Goal: Share content: Share content

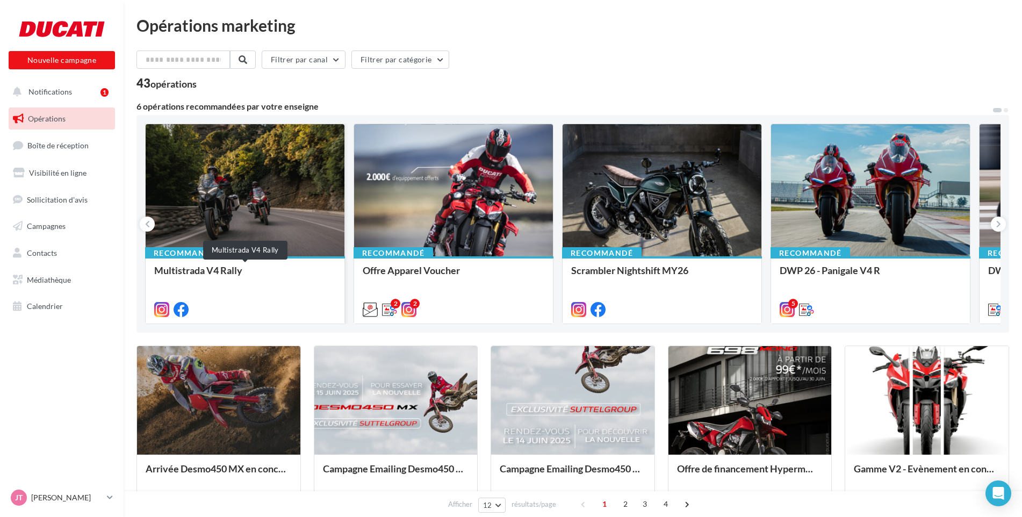
click at [202, 267] on div "Multistrada V4 Rally" at bounding box center [245, 275] width 182 height 21
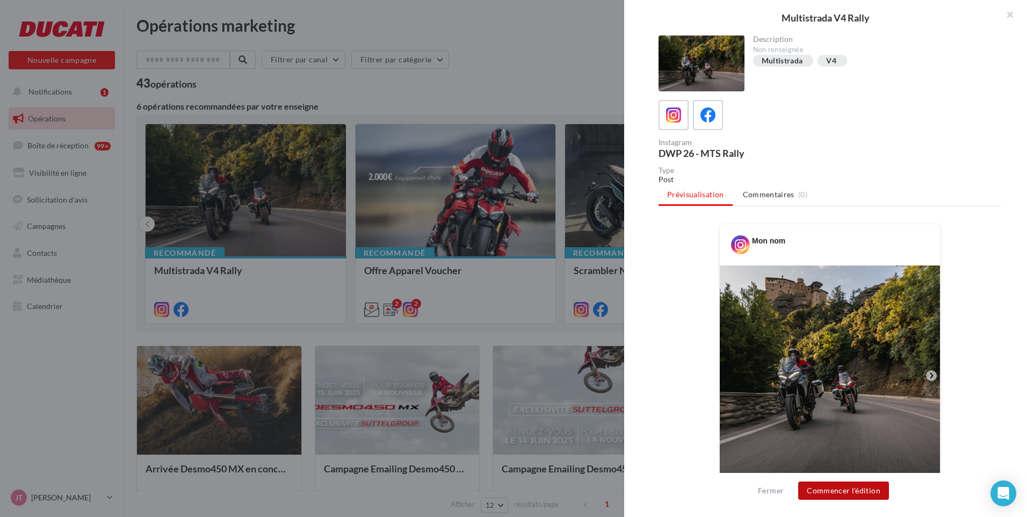
click at [843, 493] on button "Commencer l'édition" at bounding box center [843, 490] width 91 height 18
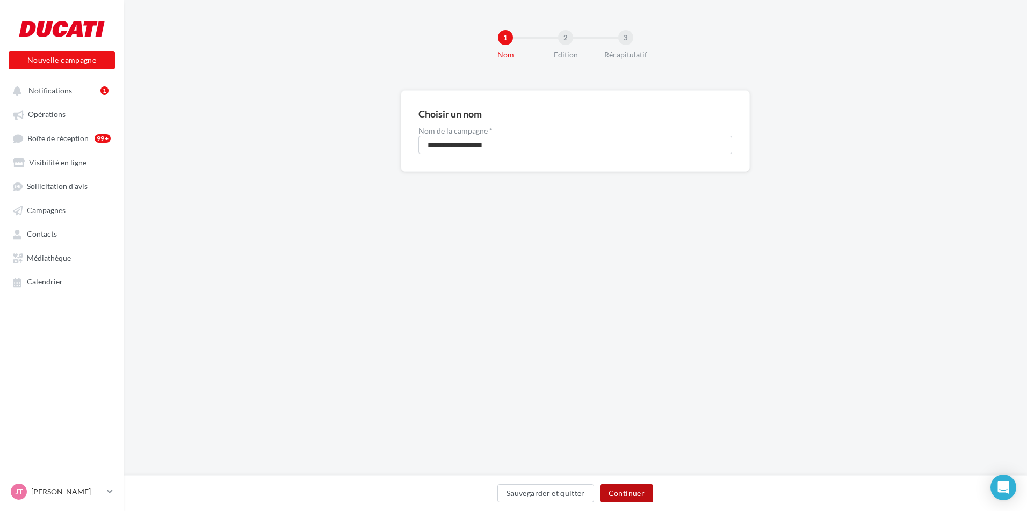
click at [625, 490] on button "Continuer" at bounding box center [626, 494] width 53 height 18
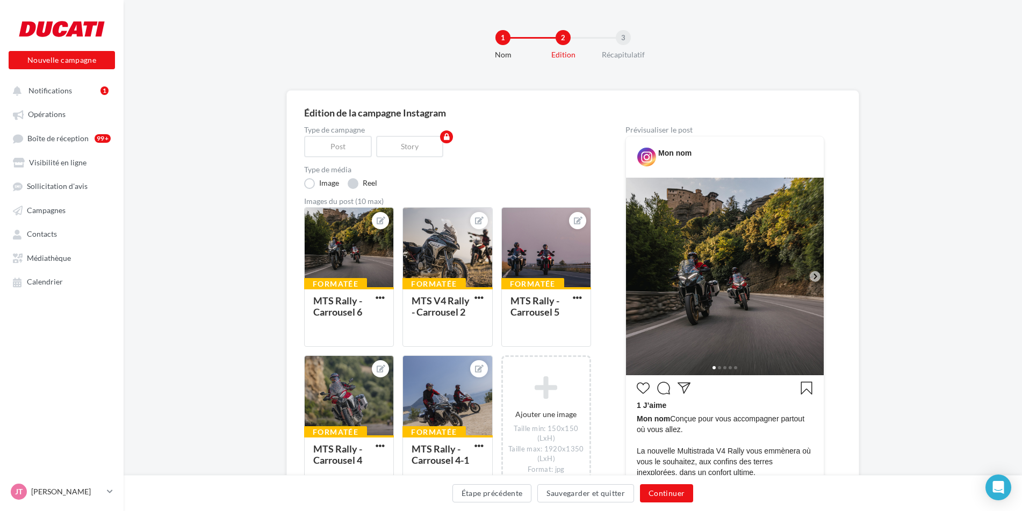
click at [352, 183] on label "Reel" at bounding box center [363, 183] width 30 height 11
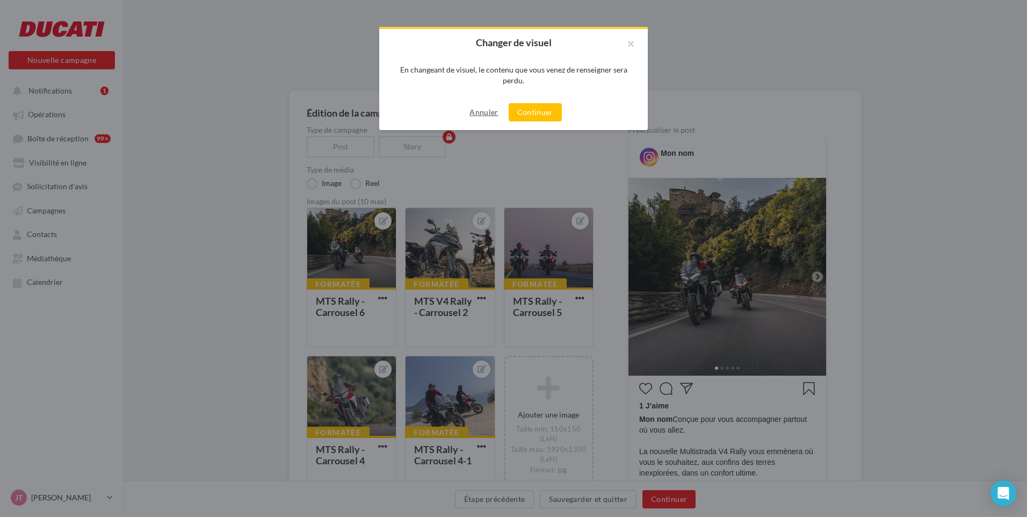
click at [480, 115] on button "Annuler" at bounding box center [483, 112] width 37 height 13
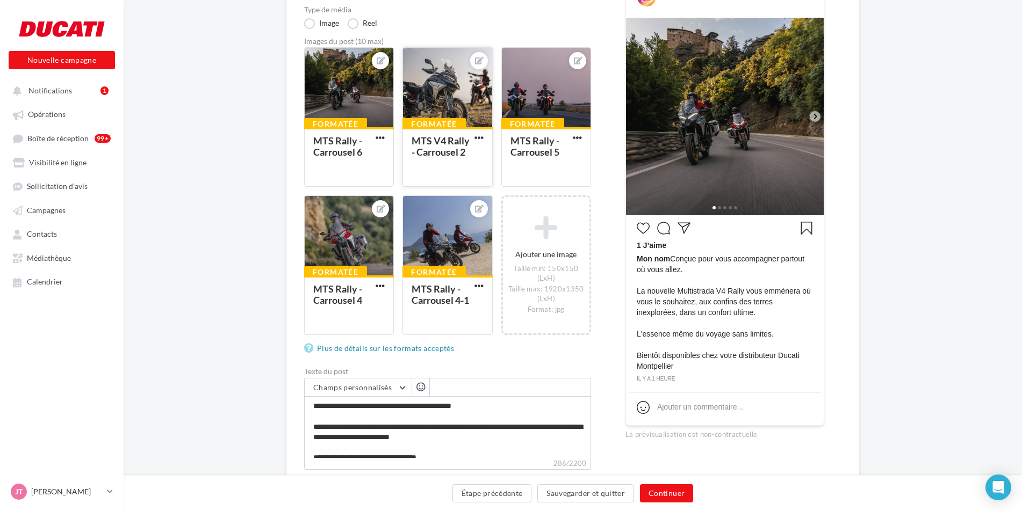
scroll to position [107, 0]
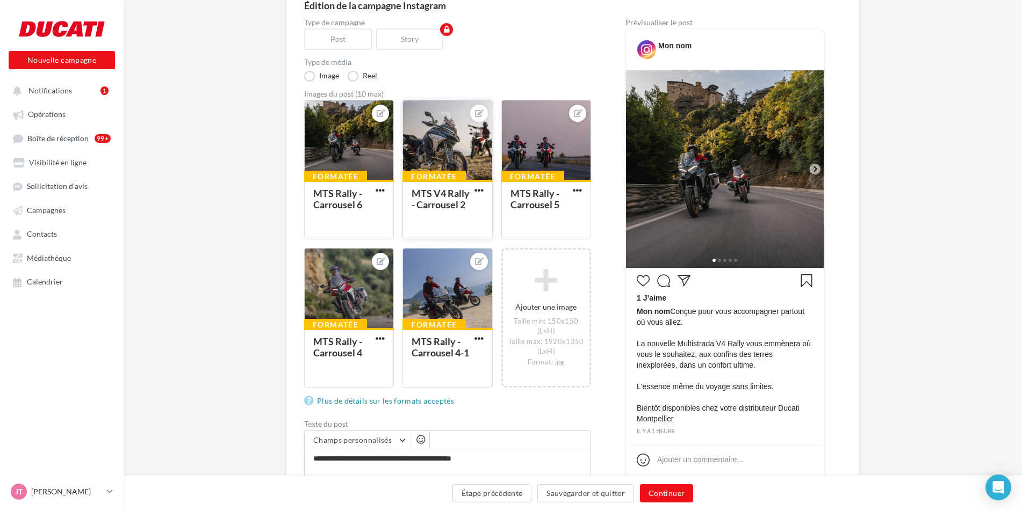
click at [438, 142] on div at bounding box center [447, 140] width 89 height 81
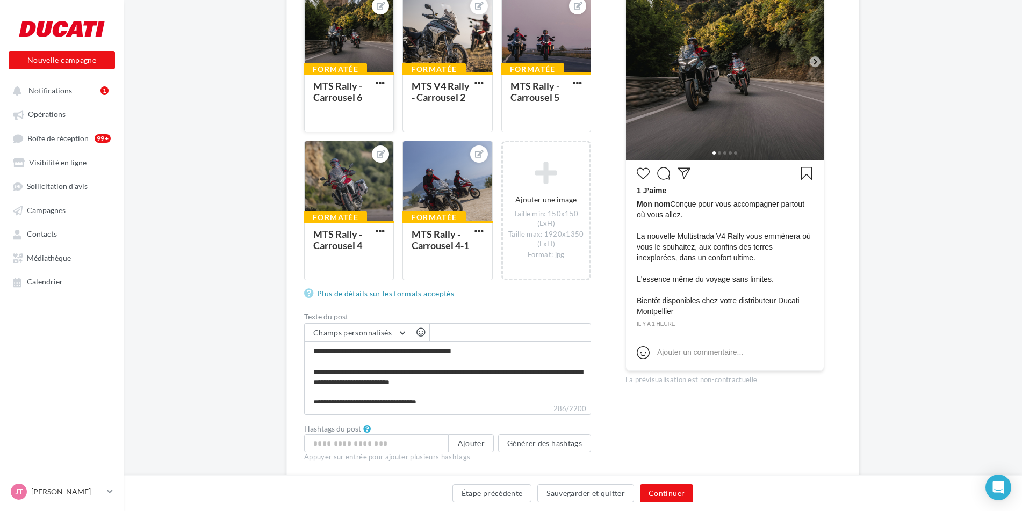
scroll to position [251, 0]
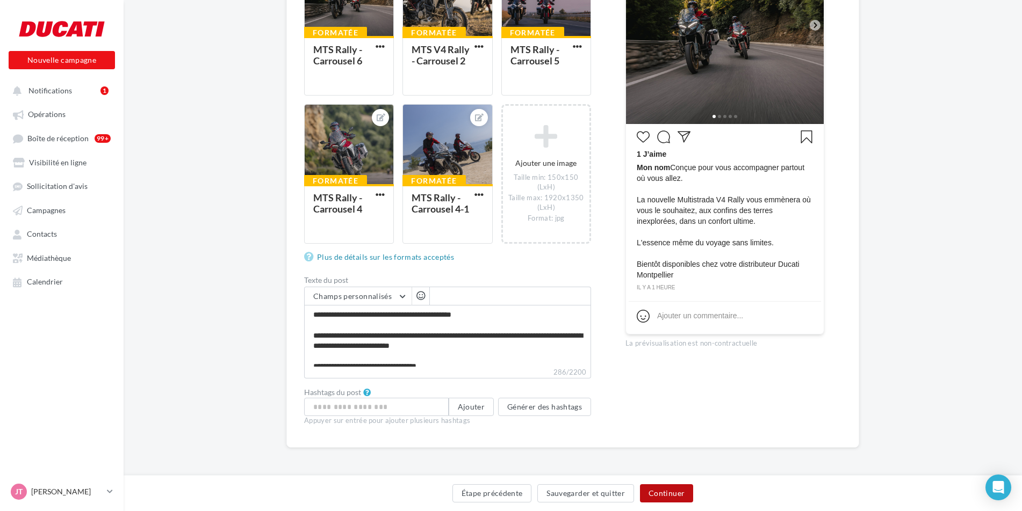
click at [663, 492] on button "Continuer" at bounding box center [666, 494] width 53 height 18
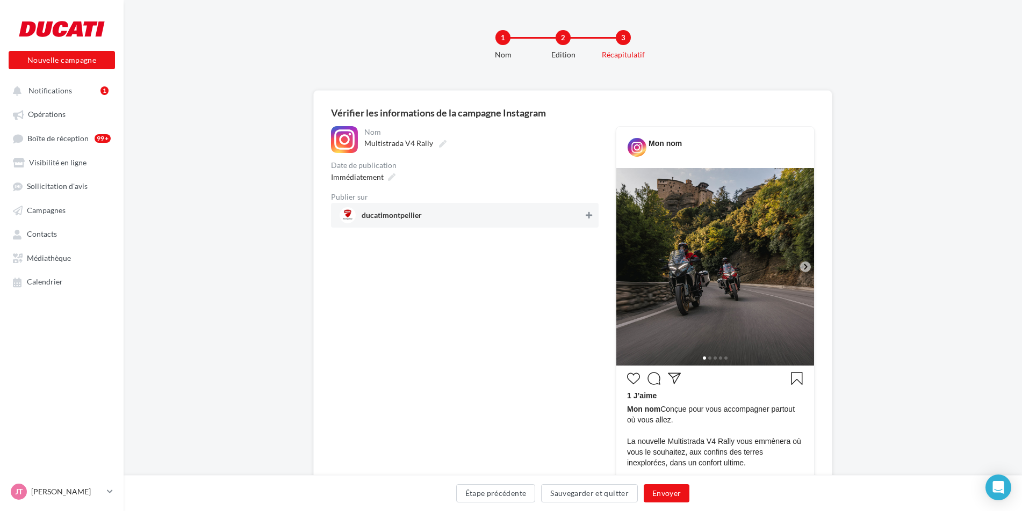
click at [586, 213] on icon at bounding box center [589, 216] width 6 height 8
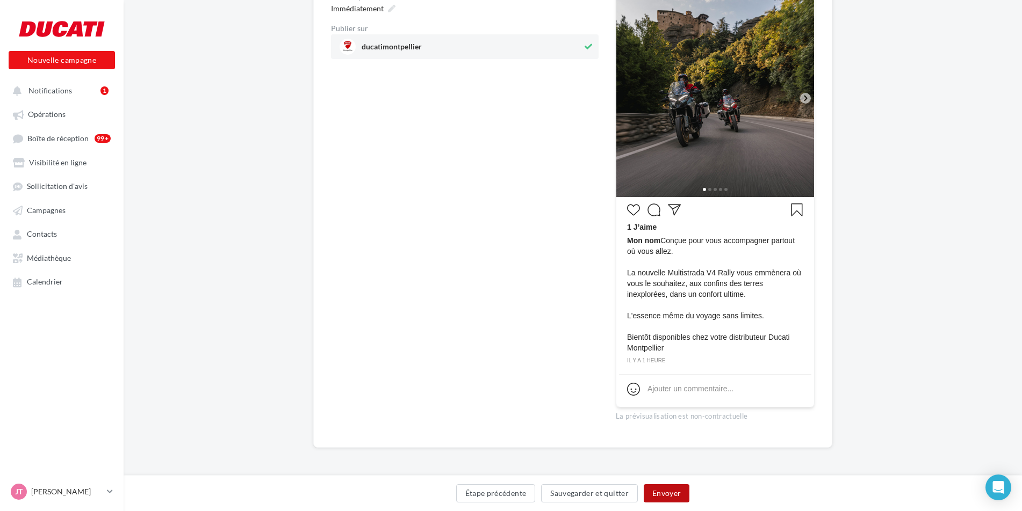
click at [670, 494] on button "Envoyer" at bounding box center [667, 494] width 46 height 18
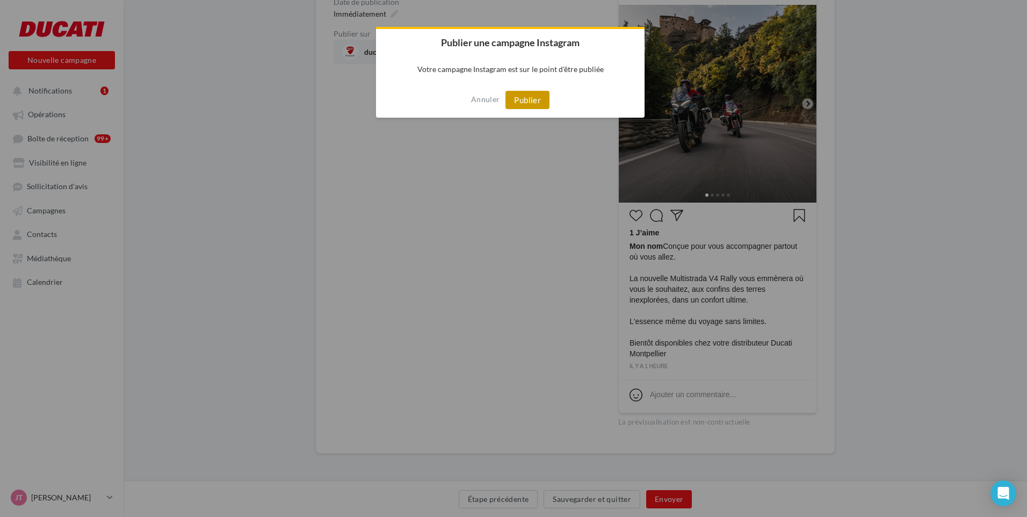
click at [525, 97] on button "Publier" at bounding box center [527, 100] width 44 height 18
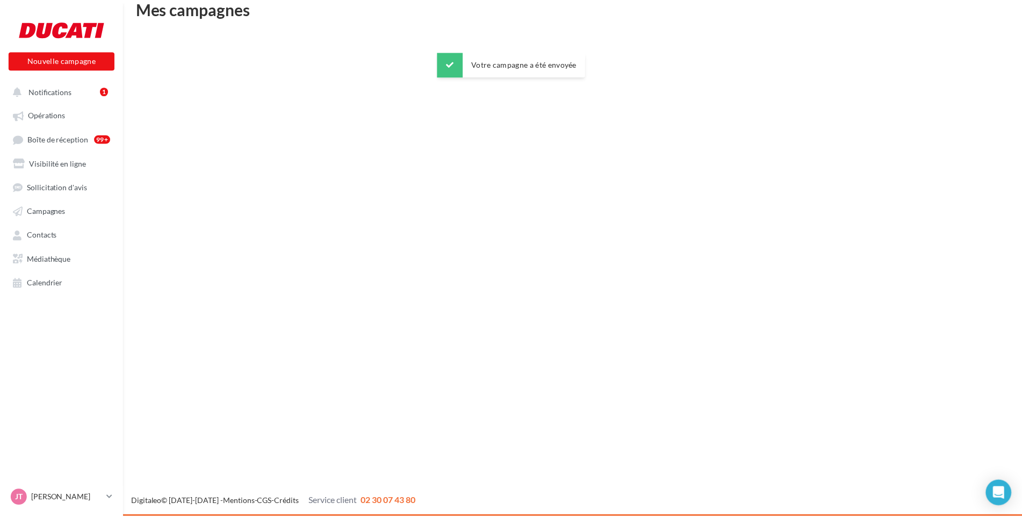
scroll to position [17, 0]
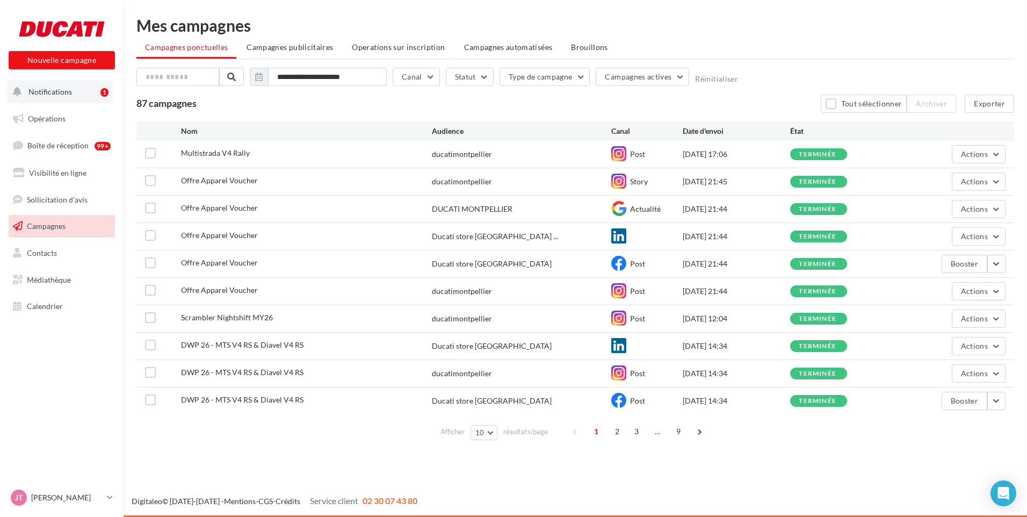
click at [55, 94] on span "Notifications" at bounding box center [50, 91] width 44 height 9
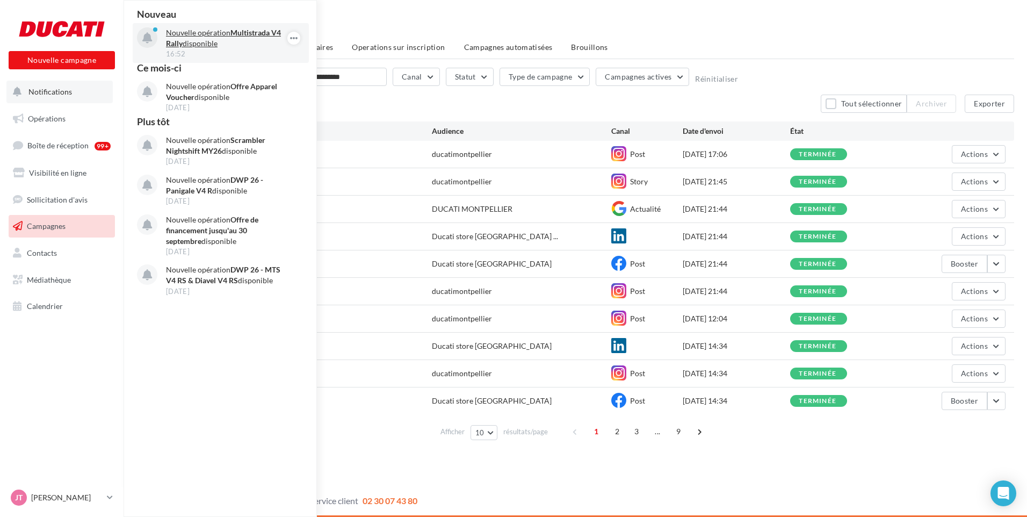
click at [197, 37] on p "Nouvelle opération Multistrada V4 Rally disponible" at bounding box center [228, 37] width 125 height 21
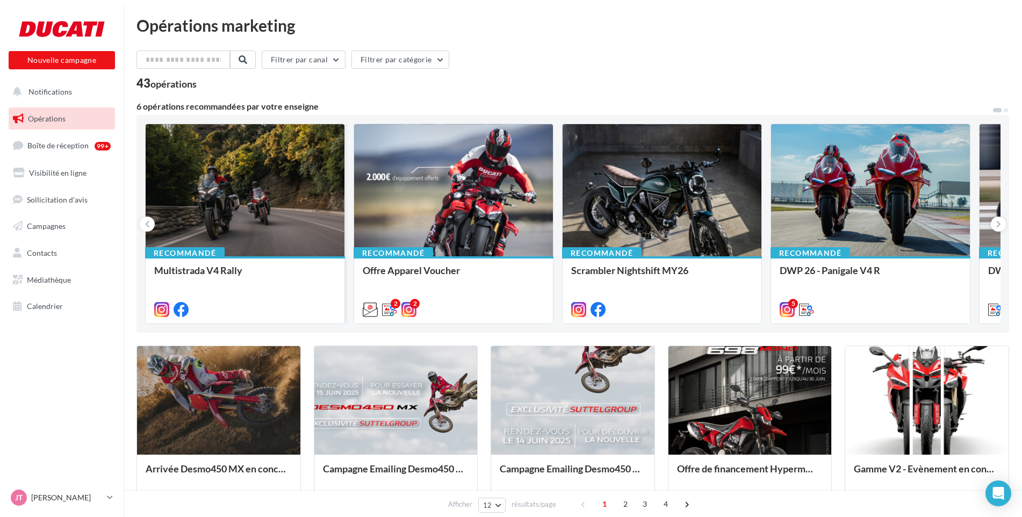
click at [232, 197] on div at bounding box center [245, 190] width 199 height 133
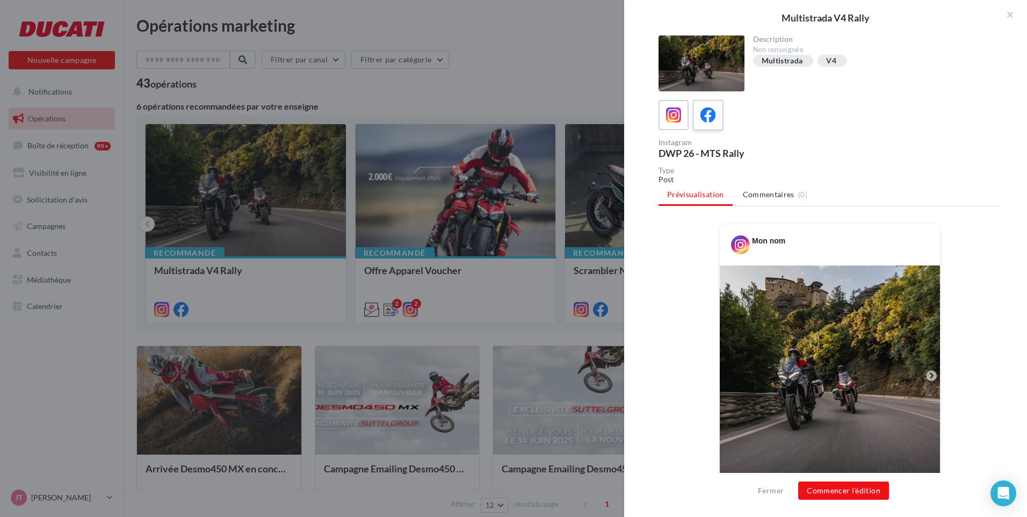
click at [712, 119] on icon at bounding box center [708, 115] width 16 height 16
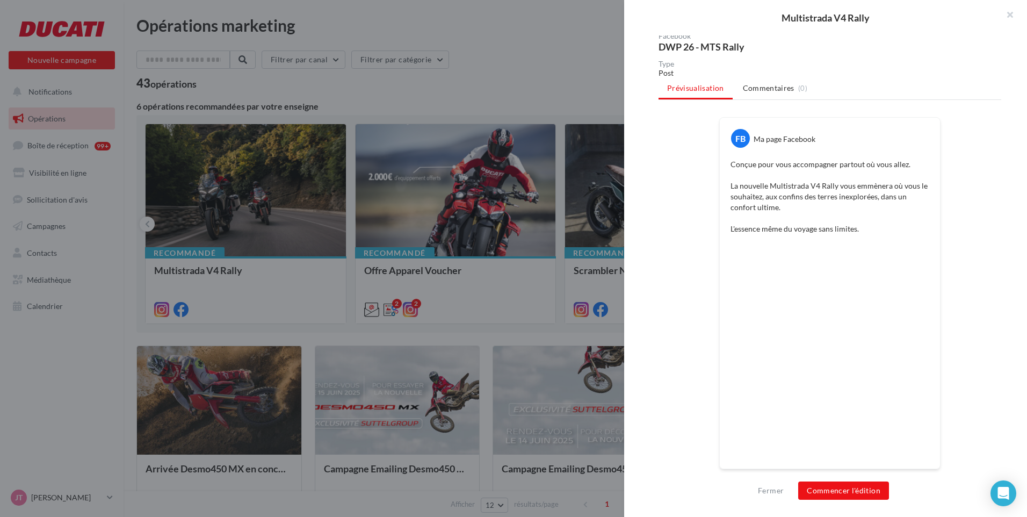
scroll to position [107, 0]
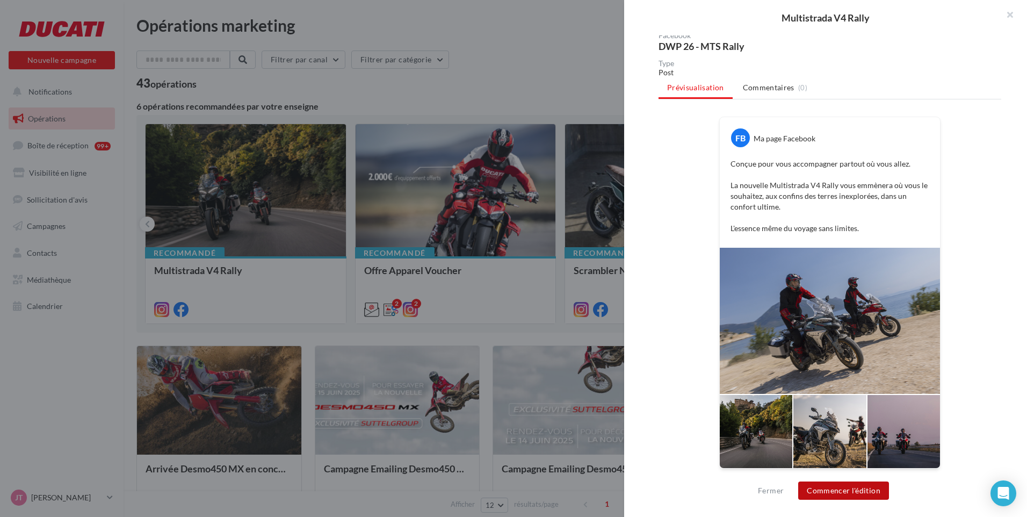
click at [851, 491] on button "Commencer l'édition" at bounding box center [843, 490] width 91 height 18
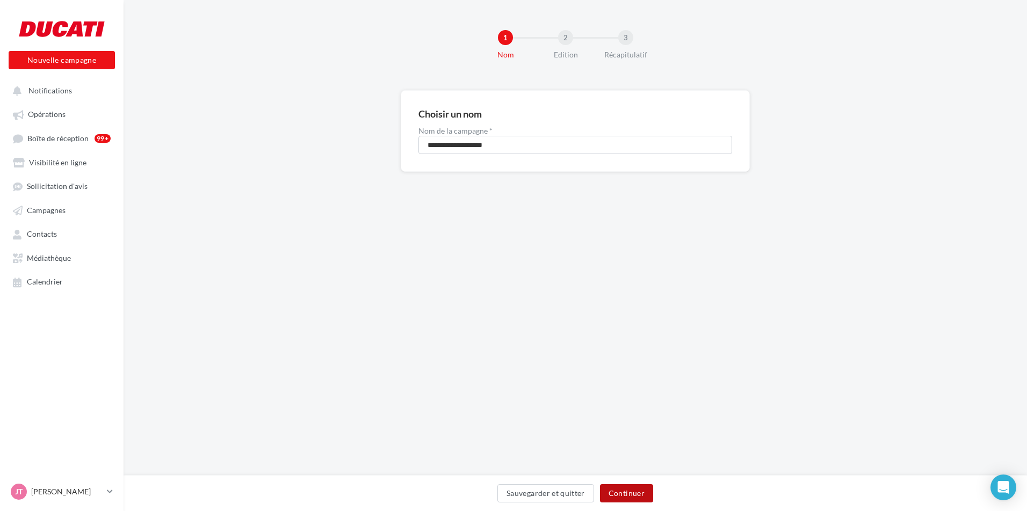
click at [633, 490] on button "Continuer" at bounding box center [626, 494] width 53 height 18
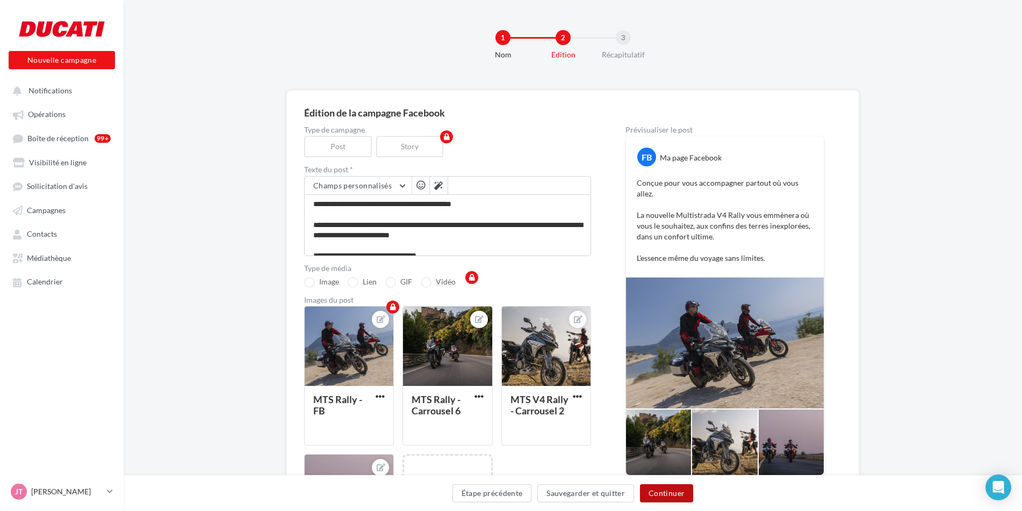
click at [666, 493] on button "Continuer" at bounding box center [666, 494] width 53 height 18
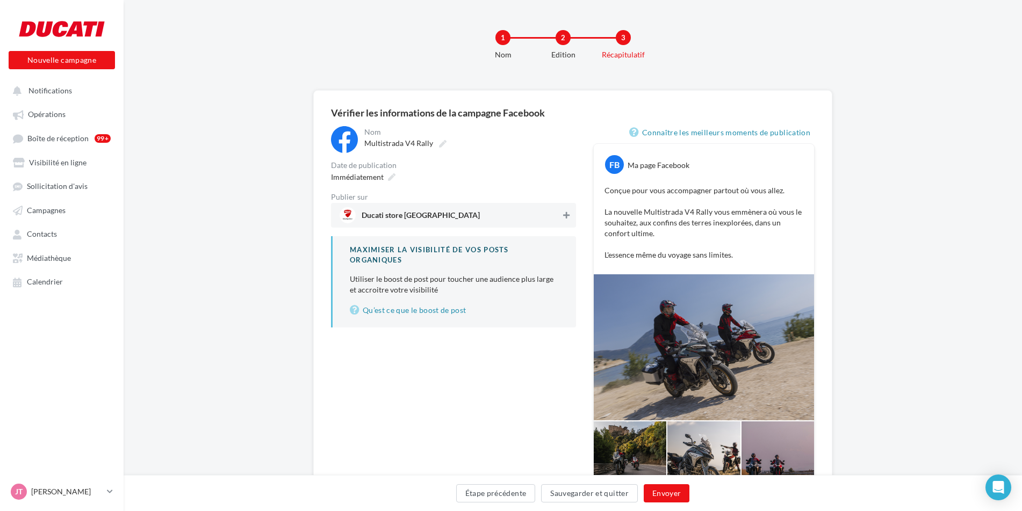
click at [566, 212] on icon at bounding box center [566, 216] width 6 height 8
click at [681, 497] on button "Envoyer" at bounding box center [667, 494] width 46 height 18
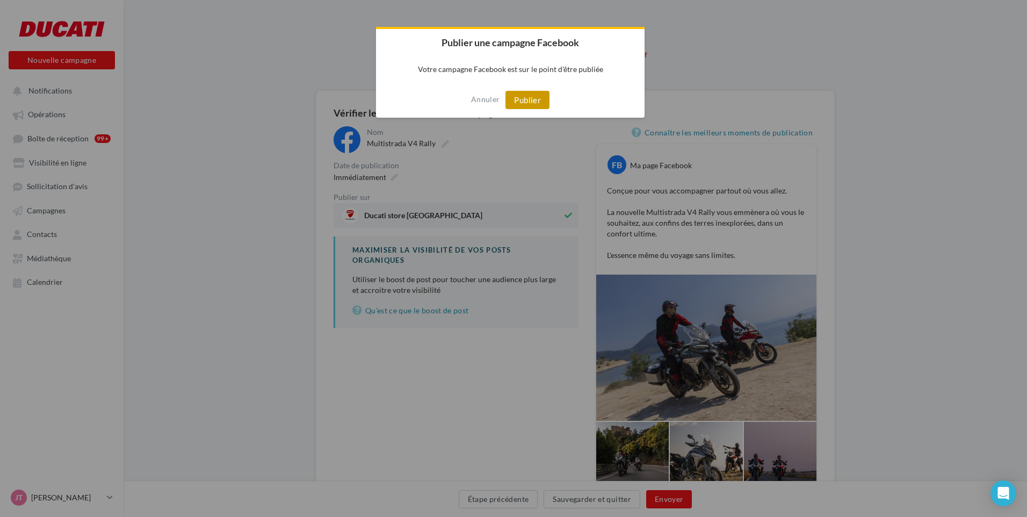
click at [521, 103] on button "Publier" at bounding box center [527, 100] width 44 height 18
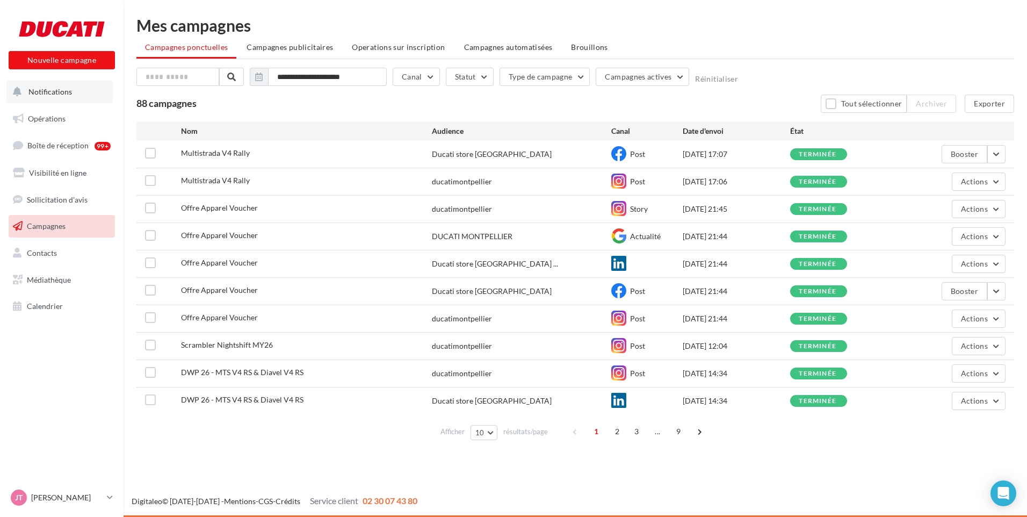
click at [44, 87] on span "Notifications" at bounding box center [50, 91] width 44 height 9
